Goal: Task Accomplishment & Management: Complete application form

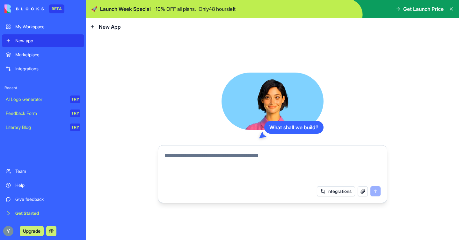
click at [170, 93] on div "What shall we build? Integrations" at bounding box center [272, 138] width 229 height 131
click at [233, 166] on textarea at bounding box center [272, 167] width 216 height 31
click at [276, 158] on textarea at bounding box center [272, 167] width 216 height 31
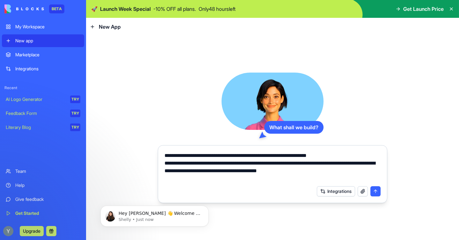
type textarea "**********"
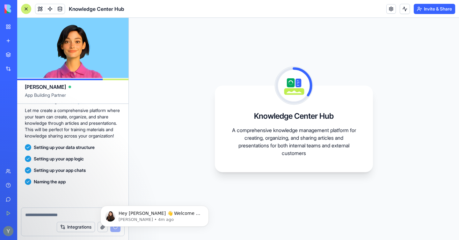
scroll to position [156, 0]
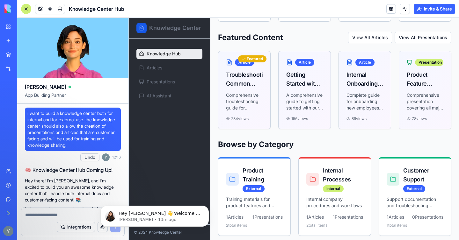
scroll to position [318, 0]
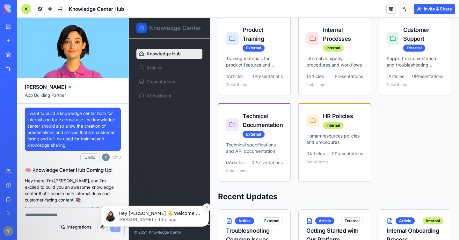
click at [206, 206] on button "Dismiss notification" at bounding box center [207, 208] width 8 height 8
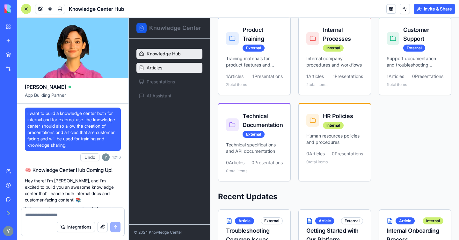
click at [161, 69] on span "Articles" at bounding box center [155, 68] width 16 height 6
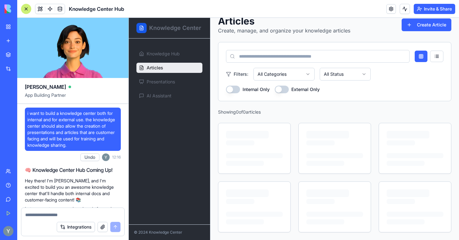
scroll to position [27, 0]
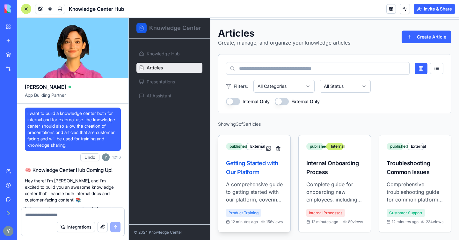
click at [255, 185] on p "A comprehensive guide to getting started with our platform, covering setup, key…" at bounding box center [254, 192] width 57 height 23
click at [239, 161] on div "Getting Started with Our Platform" at bounding box center [254, 168] width 57 height 18
click at [241, 159] on div "Getting Started with Our Platform" at bounding box center [254, 168] width 57 height 18
click at [258, 143] on div "External" at bounding box center [254, 146] width 18 height 7
click at [243, 143] on div "published" at bounding box center [234, 146] width 17 height 7
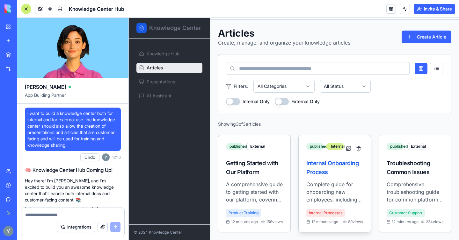
click at [334, 143] on div "Internal" at bounding box center [335, 146] width 18 height 7
click at [315, 143] on div "published" at bounding box center [314, 146] width 17 height 7
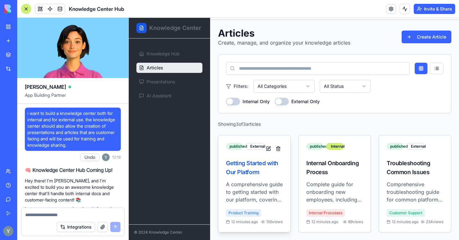
click at [263, 198] on p "A comprehensive guide to getting started with our platform, covering setup, key…" at bounding box center [254, 192] width 57 height 23
click at [249, 209] on div "Product Training" at bounding box center [243, 213] width 35 height 8
click at [235, 209] on div "Product Training" at bounding box center [243, 213] width 35 height 8
drag, startPoint x: 230, startPoint y: 218, endPoint x: 236, endPoint y: 219, distance: 5.5
click at [233, 220] on div "12 minutes ago" at bounding box center [242, 222] width 32 height 5
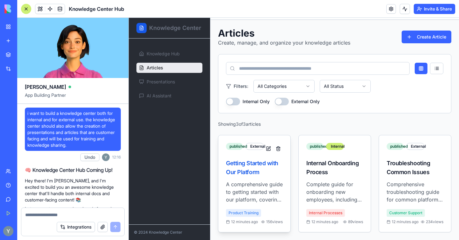
drag, startPoint x: 257, startPoint y: 219, endPoint x: 269, endPoint y: 217, distance: 12.1
click at [260, 220] on div "12 minutes ago 156 views" at bounding box center [254, 222] width 57 height 5
click at [270, 220] on span "156 views" at bounding box center [274, 222] width 17 height 5
click at [276, 220] on span "156 views" at bounding box center [274, 222] width 17 height 5
click at [277, 220] on span "156 views" at bounding box center [274, 222] width 17 height 5
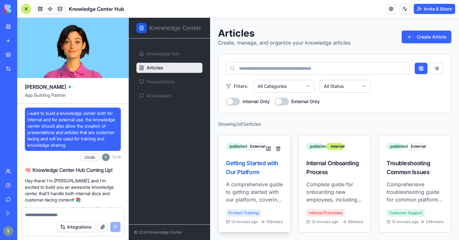
click at [279, 221] on div "A comprehensive guide to getting started with our platform, covering setup, key…" at bounding box center [254, 207] width 72 height 52
click at [251, 159] on div "Getting Started with Our Platform" at bounding box center [254, 168] width 57 height 18
click at [239, 161] on div "Getting Started with Our Platform" at bounding box center [254, 168] width 57 height 18
click at [235, 162] on div "Getting Started with Our Platform" at bounding box center [254, 168] width 57 height 18
drag, startPoint x: 229, startPoint y: 169, endPoint x: 233, endPoint y: 169, distance: 3.8
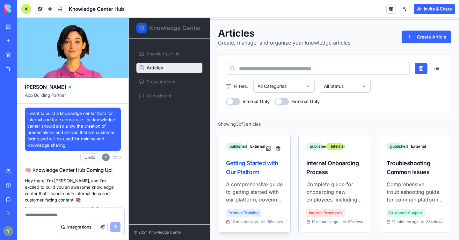
click at [229, 169] on div "Getting Started with Our Platform" at bounding box center [254, 168] width 57 height 18
drag, startPoint x: 242, startPoint y: 169, endPoint x: 292, endPoint y: 169, distance: 49.4
click at [244, 169] on div "Getting Started with Our Platform" at bounding box center [254, 168] width 57 height 18
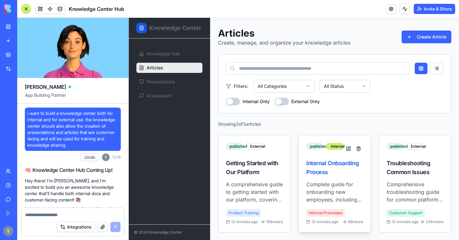
click at [314, 168] on div "Internal Onboarding Process" at bounding box center [334, 168] width 57 height 18
click at [325, 168] on div "Internal Onboarding Process" at bounding box center [334, 168] width 57 height 18
drag, startPoint x: 333, startPoint y: 157, endPoint x: 356, endPoint y: 160, distance: 22.9
click at [339, 159] on div "Internal Onboarding Process" at bounding box center [334, 168] width 57 height 18
click at [325, 169] on div "Internal Onboarding Process" at bounding box center [334, 168] width 57 height 18
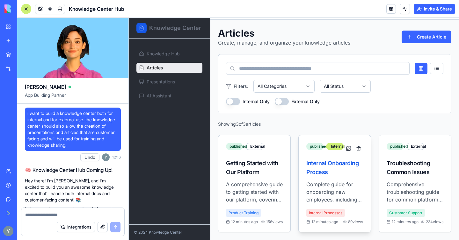
drag, startPoint x: 329, startPoint y: 169, endPoint x: 343, endPoint y: 170, distance: 13.1
click at [334, 170] on div "Internal Onboarding Process" at bounding box center [334, 168] width 57 height 18
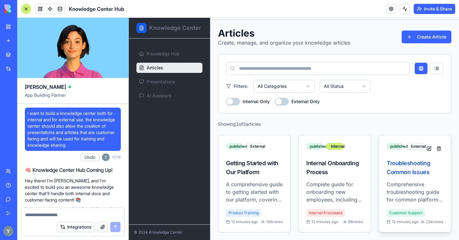
click at [395, 171] on div "Troubleshooting Common Issues" at bounding box center [415, 168] width 57 height 18
click at [395, 170] on div "Troubleshooting Common Issues" at bounding box center [415, 168] width 57 height 18
click at [395, 171] on div "Troubleshooting Common Issues" at bounding box center [415, 168] width 57 height 18
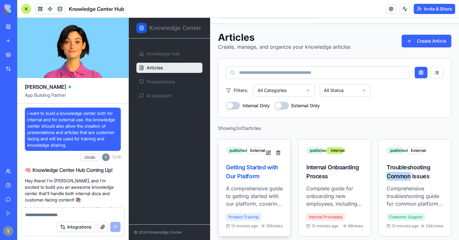
scroll to position [0, 0]
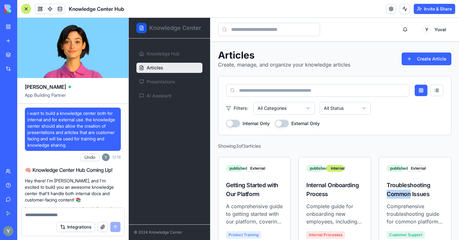
click at [236, 122] on button "Internal Only" at bounding box center [233, 124] width 14 height 8
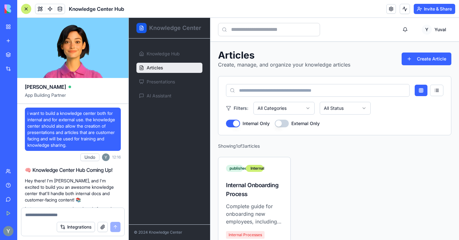
click at [236, 122] on button "Internal Only" at bounding box center [233, 124] width 14 height 8
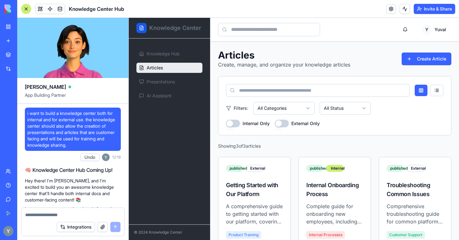
click at [281, 124] on button "External Only" at bounding box center [282, 124] width 14 height 8
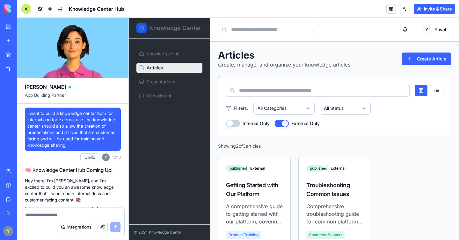
click at [281, 124] on button "External Only" at bounding box center [282, 124] width 14 height 8
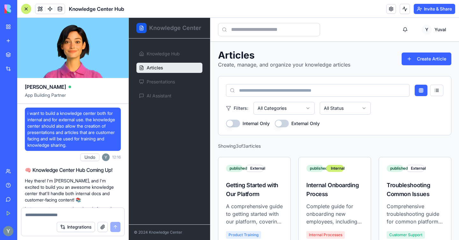
click at [286, 123] on button "External Only" at bounding box center [282, 124] width 14 height 8
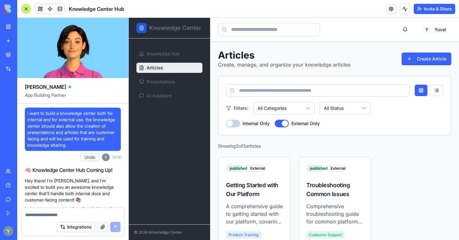
click at [286, 123] on button "External Only" at bounding box center [282, 124] width 14 height 8
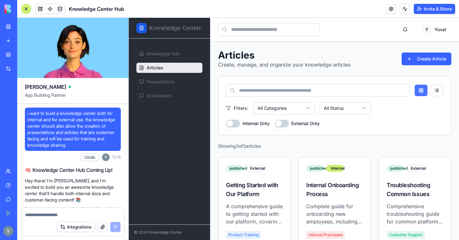
click at [417, 90] on button at bounding box center [421, 90] width 13 height 11
click at [434, 91] on button at bounding box center [436, 90] width 13 height 11
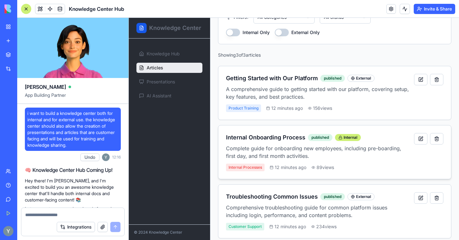
scroll to position [97, 0]
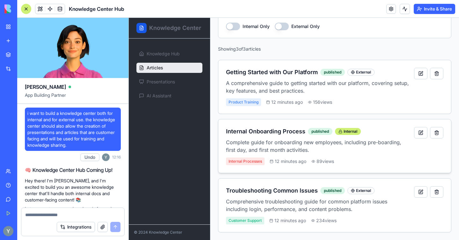
click at [255, 132] on h3 "Internal Onboarding Process" at bounding box center [265, 131] width 79 height 9
drag, startPoint x: 242, startPoint y: 161, endPoint x: 245, endPoint y: 160, distance: 3.9
click at [242, 161] on span "Internal Processes" at bounding box center [245, 162] width 39 height 8
click at [414, 132] on button at bounding box center [420, 132] width 13 height 11
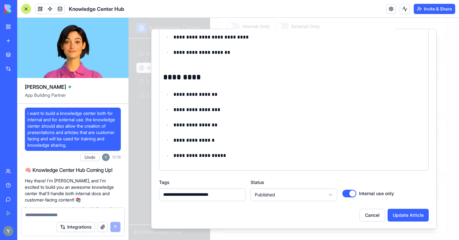
scroll to position [725, 0]
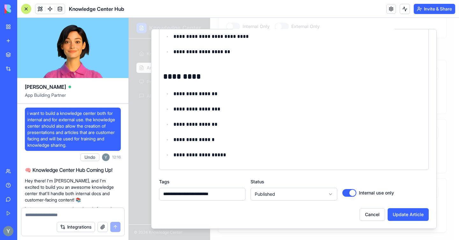
drag, startPoint x: 363, startPoint y: 215, endPoint x: 364, endPoint y: 211, distance: 3.9
click at [363, 215] on button "Cancel" at bounding box center [371, 214] width 25 height 13
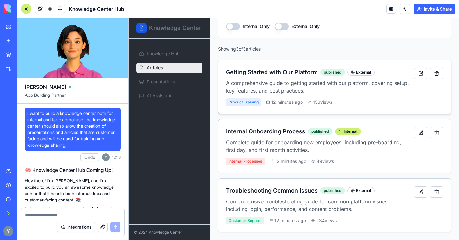
click at [366, 72] on div "External" at bounding box center [360, 72] width 27 height 7
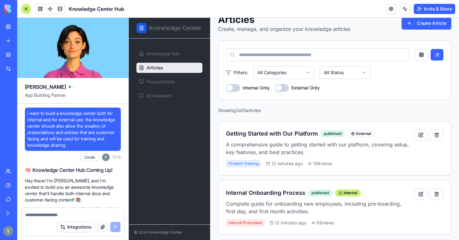
scroll to position [9, 0]
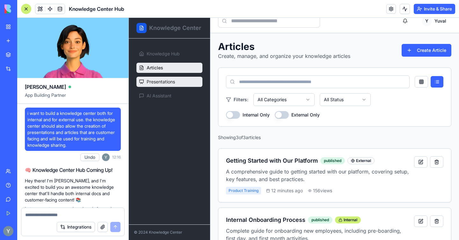
click at [161, 80] on span "Presentations" at bounding box center [161, 82] width 28 height 6
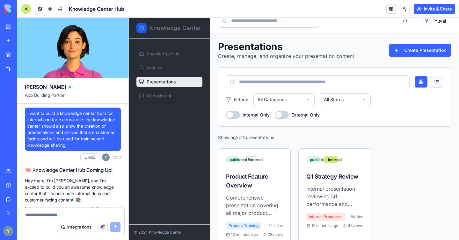
click at [430, 81] on button at bounding box center [436, 81] width 13 height 11
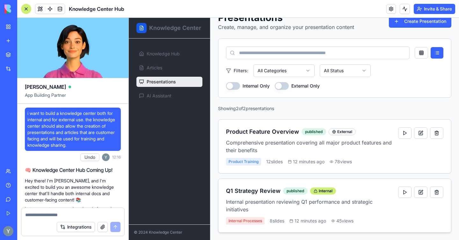
scroll to position [38, 0]
drag, startPoint x: 248, startPoint y: 190, endPoint x: 252, endPoint y: 190, distance: 4.2
click at [249, 190] on h3 "Q1 Strategy Review" at bounding box center [253, 190] width 54 height 9
drag, startPoint x: 293, startPoint y: 192, endPoint x: 306, endPoint y: 190, distance: 13.2
click at [293, 192] on div "published" at bounding box center [295, 190] width 25 height 7
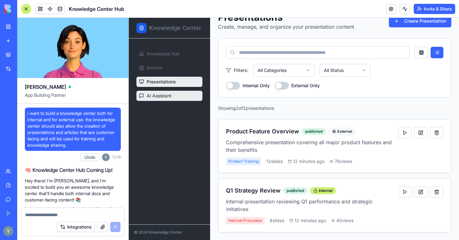
click at [154, 96] on span "AI Assistant" at bounding box center [159, 96] width 25 height 6
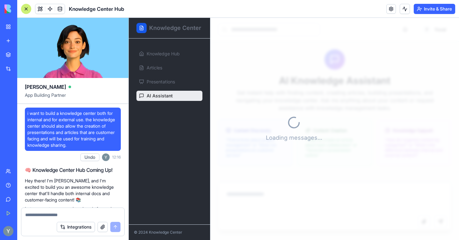
scroll to position [69, 0]
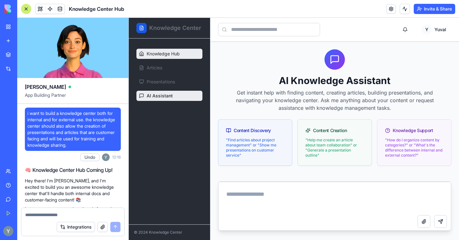
click at [162, 56] on span "Knowledge Hub" at bounding box center [163, 54] width 33 height 6
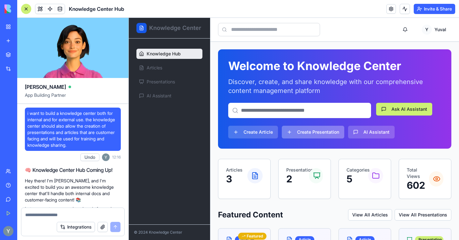
click at [308, 130] on button "Create Presentation" at bounding box center [313, 132] width 62 height 13
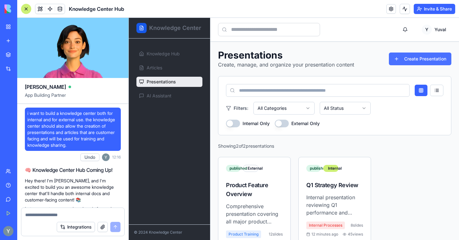
click at [413, 57] on button "Create Presentation" at bounding box center [420, 59] width 62 height 13
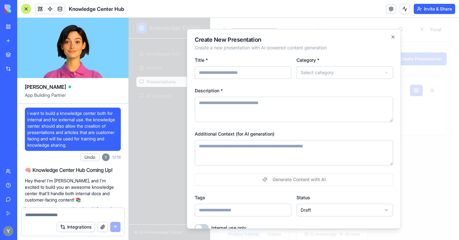
click at [353, 78] on body "**********" at bounding box center [291, 140] width 325 height 244
click at [245, 71] on input "Title *" at bounding box center [243, 72] width 97 height 13
type input "********"
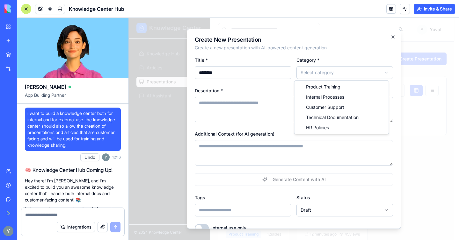
click at [334, 72] on body "**********" at bounding box center [291, 140] width 325 height 244
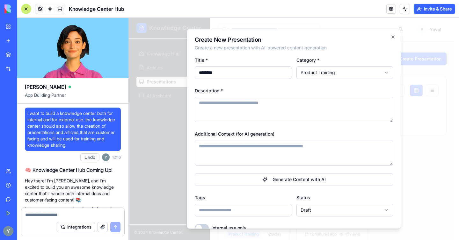
click at [271, 107] on textarea "Description *" at bounding box center [294, 109] width 198 height 25
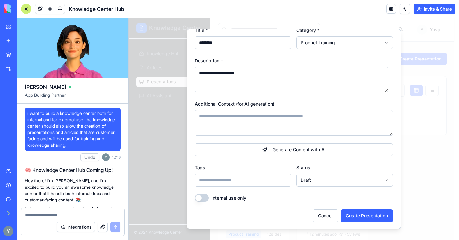
scroll to position [31, 0]
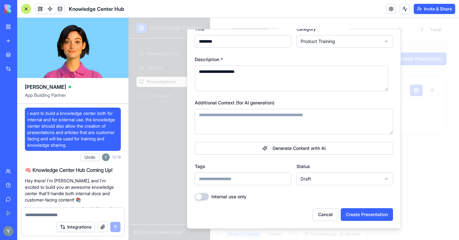
type textarea "**********"
click at [255, 181] on input "Tags" at bounding box center [243, 179] width 97 height 13
click at [346, 164] on div "Status Draft ***** *********" at bounding box center [344, 174] width 97 height 23
click at [246, 182] on input "Tags" at bounding box center [243, 179] width 97 height 13
type input "**********"
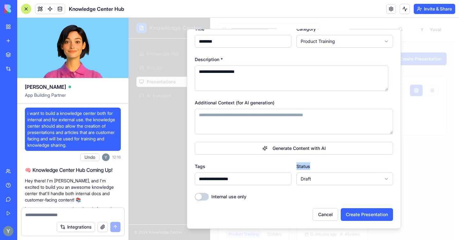
click at [369, 163] on div "Status Draft ***** *********" at bounding box center [344, 174] width 97 height 23
click at [376, 219] on button "Create Presentation" at bounding box center [367, 214] width 52 height 13
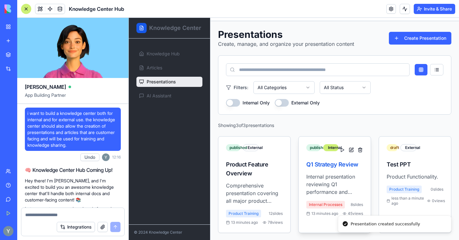
scroll to position [21, 0]
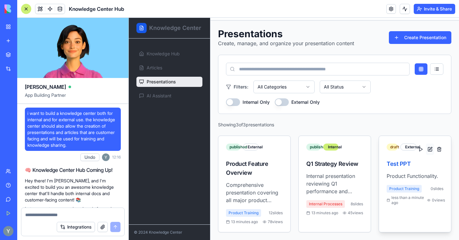
click at [426, 150] on button at bounding box center [430, 149] width 8 height 11
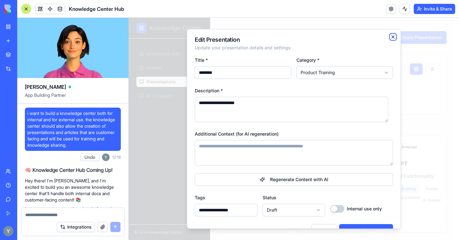
click at [392, 36] on icon "button" at bounding box center [393, 37] width 3 height 3
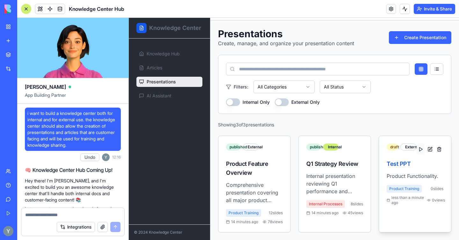
click at [416, 151] on button at bounding box center [420, 149] width 8 height 11
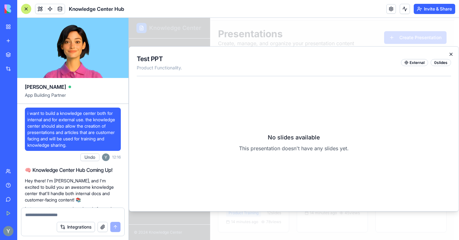
click at [451, 54] on icon "button" at bounding box center [451, 54] width 3 height 3
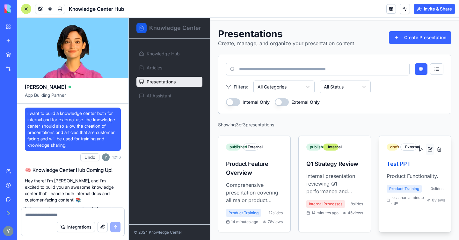
click at [427, 148] on button at bounding box center [430, 149] width 8 height 11
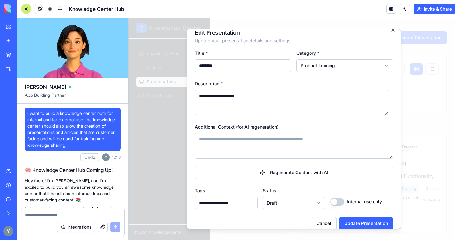
scroll to position [0, 0]
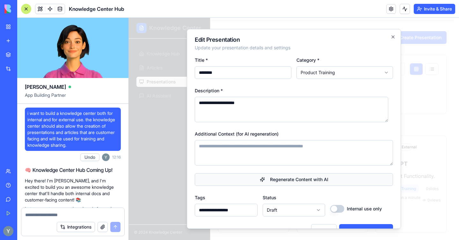
click at [300, 178] on button "Regenerate Content with AI" at bounding box center [294, 179] width 198 height 13
click at [390, 35] on icon "button" at bounding box center [392, 36] width 5 height 5
